Goal: Transaction & Acquisition: Purchase product/service

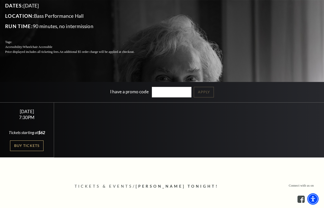
scroll to position [103, 0]
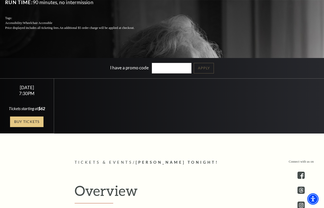
click at [34, 121] on link "Buy Tickets" at bounding box center [26, 121] width 33 height 11
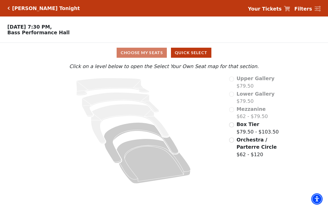
click at [144, 55] on div "Choose My Seats Quick Select" at bounding box center [164, 53] width 246 height 10
click at [232, 96] on div "Lower Gallery $79.50" at bounding box center [256, 97] width 54 height 15
click at [232, 142] on input "Orchestra / Parterre Circle$62 - $120\a" at bounding box center [231, 139] width 5 height 5
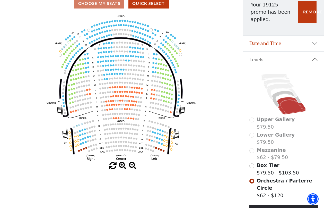
scroll to position [50, 0]
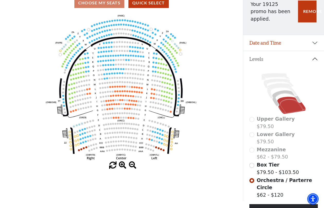
click at [144, 41] on icon "Left (ORPITL) Right (ORPITR) Center (ORPITC) ZZ AA YY BB ZA ZA (ORCL) (ORCR) (O…" at bounding box center [121, 87] width 219 height 148
